Goal: Information Seeking & Learning: Learn about a topic

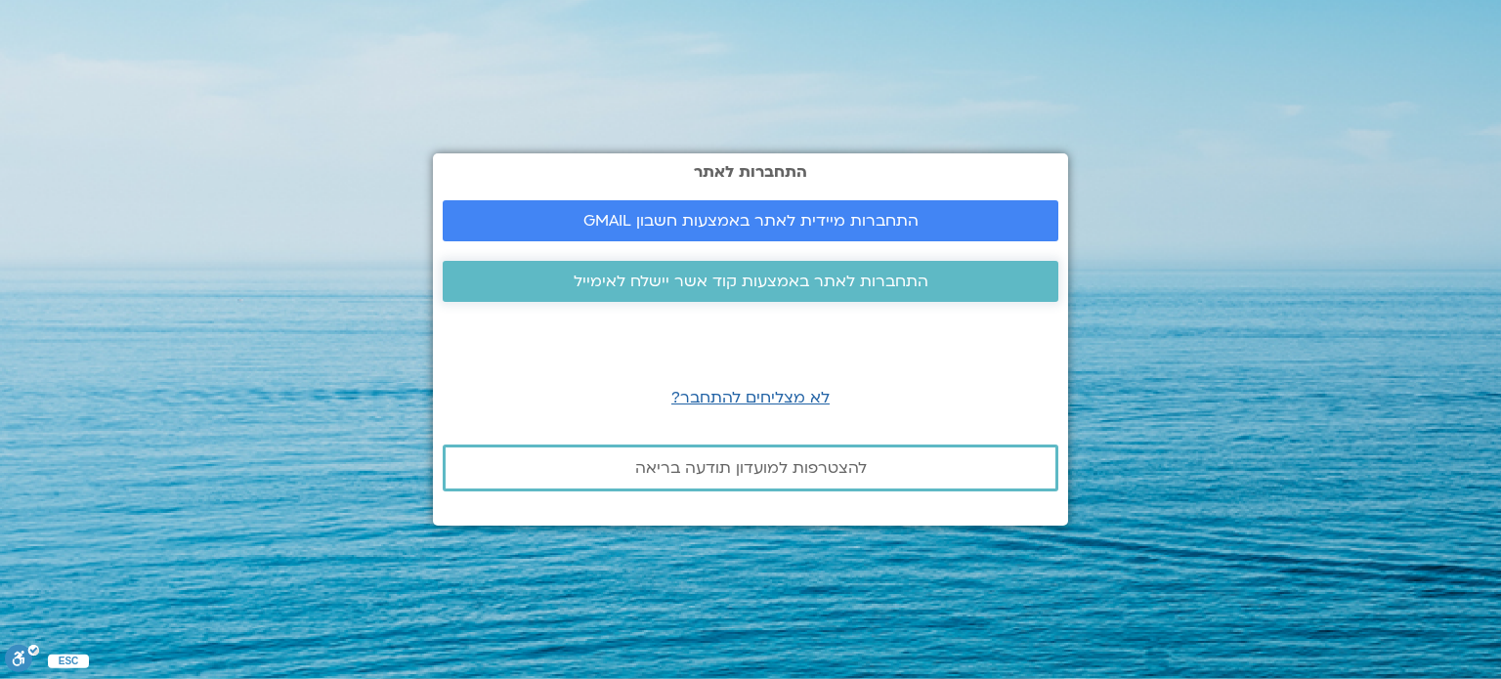
click at [764, 273] on span "התחברות לאתר באמצעות קוד אשר יישלח לאימייל" at bounding box center [750, 282] width 355 height 18
click at [751, 468] on span "להצטרפות למועדון תודעה בריאה" at bounding box center [751, 468] width 232 height 18
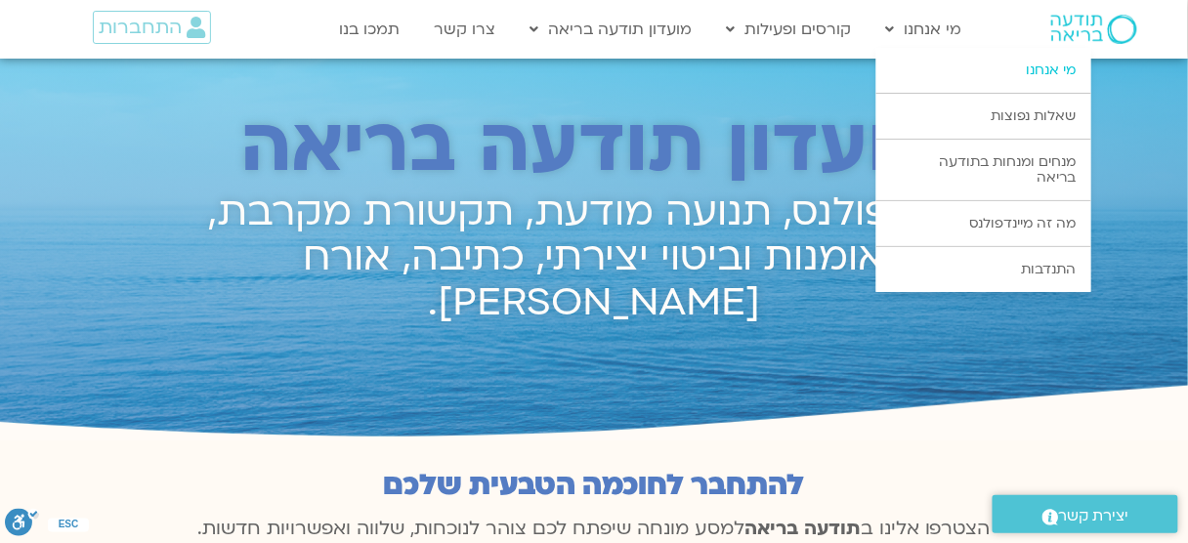
click at [1053, 63] on link "מי אנחנו" at bounding box center [983, 70] width 215 height 45
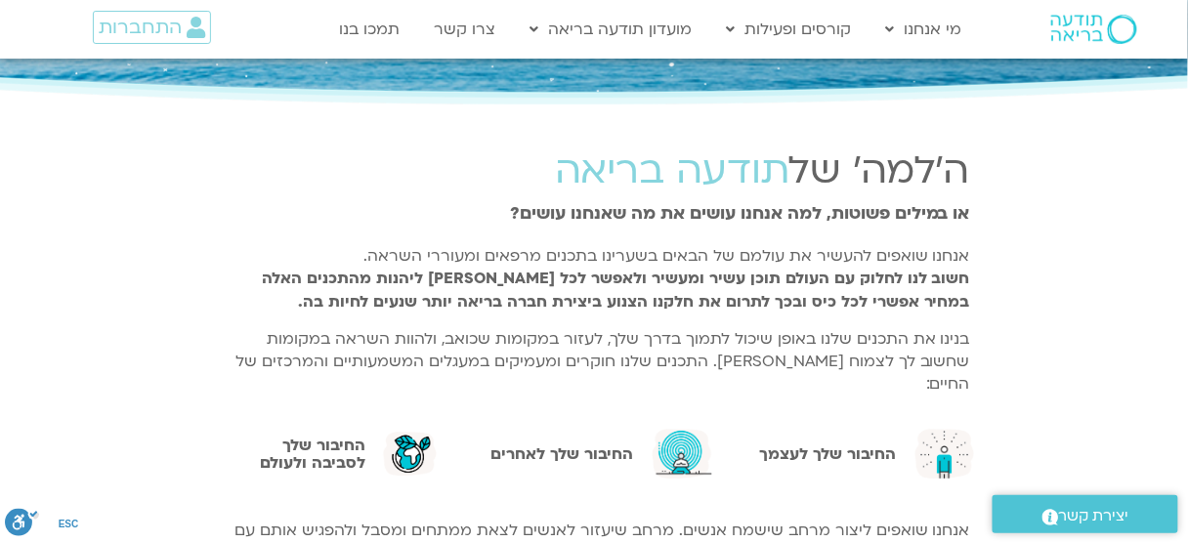
scroll to position [391, 0]
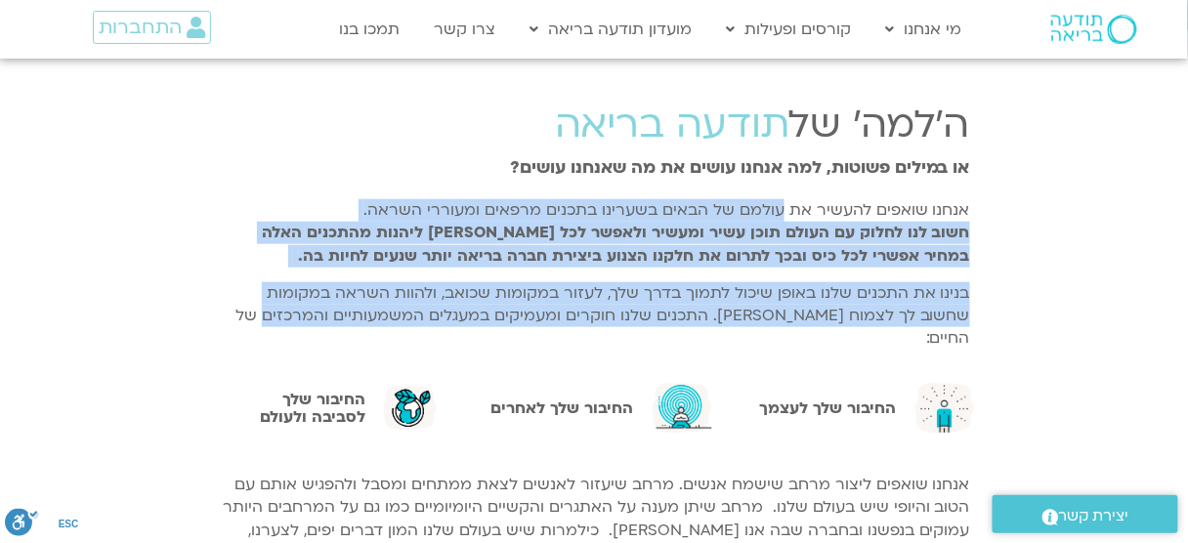
drag, startPoint x: 763, startPoint y: 220, endPoint x: 299, endPoint y: 323, distance: 475.4
click at [299, 323] on div "ה'למה' של תודעה בריאה או במילים פשוטות, למה אנחנו עושים את מה שאנחנו עושים? אנח…" at bounding box center [594, 231] width 772 height 286
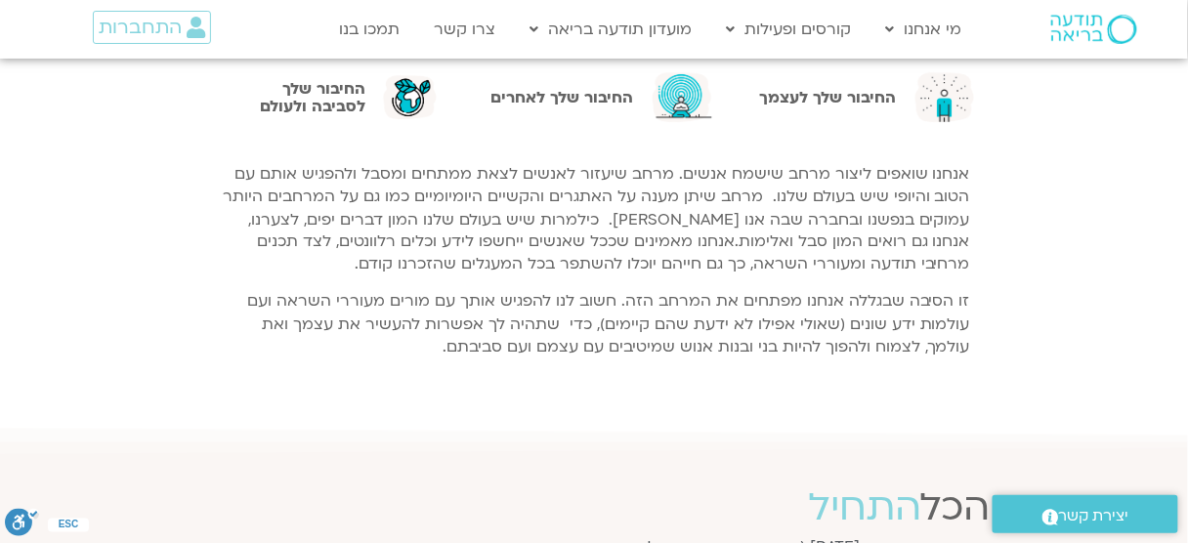
scroll to position [703, 0]
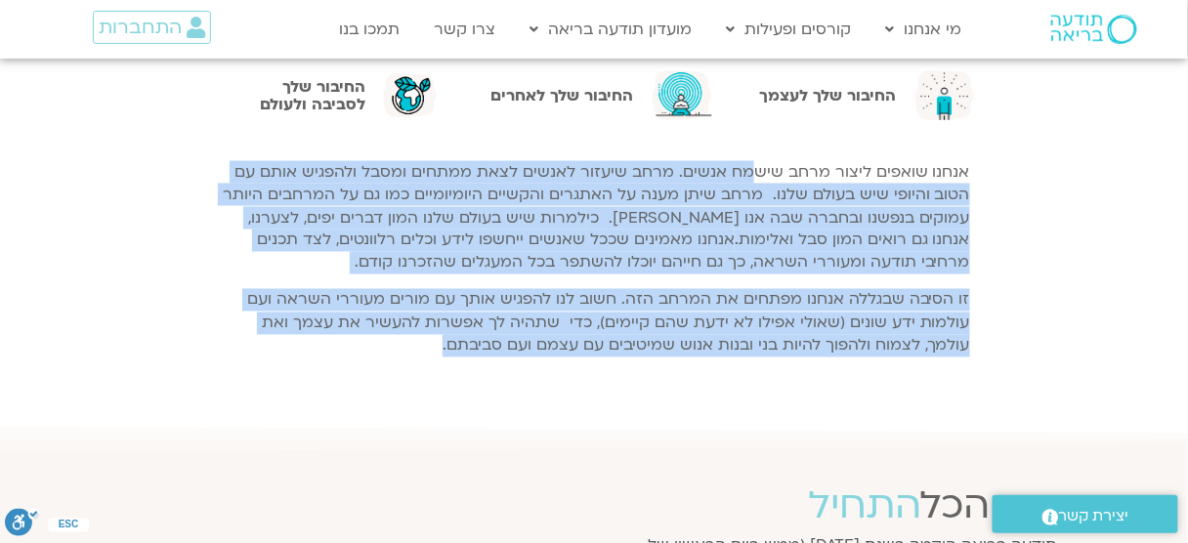
drag, startPoint x: 765, startPoint y: 148, endPoint x: 447, endPoint y: 319, distance: 360.6
click at [449, 321] on div "אנחנו שואפים ליצור מרחב שישמח אנשים. מרחב שיעזור לאנשים לצאת ממתחים ומסבל ולהפג…" at bounding box center [594, 259] width 752 height 197
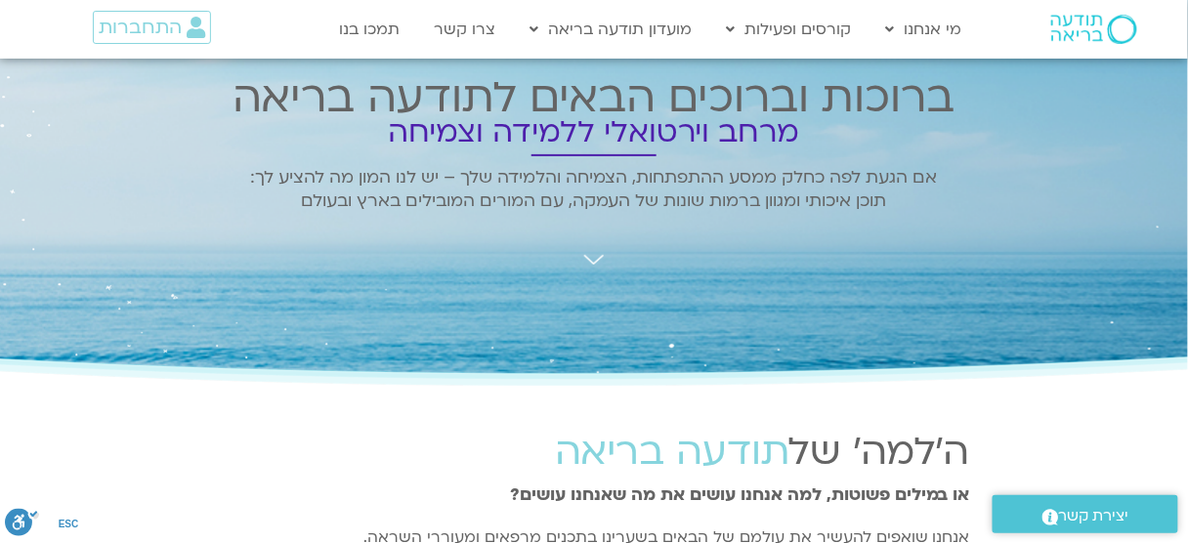
scroll to position [0, 0]
